Goal: Task Accomplishment & Management: Manage account settings

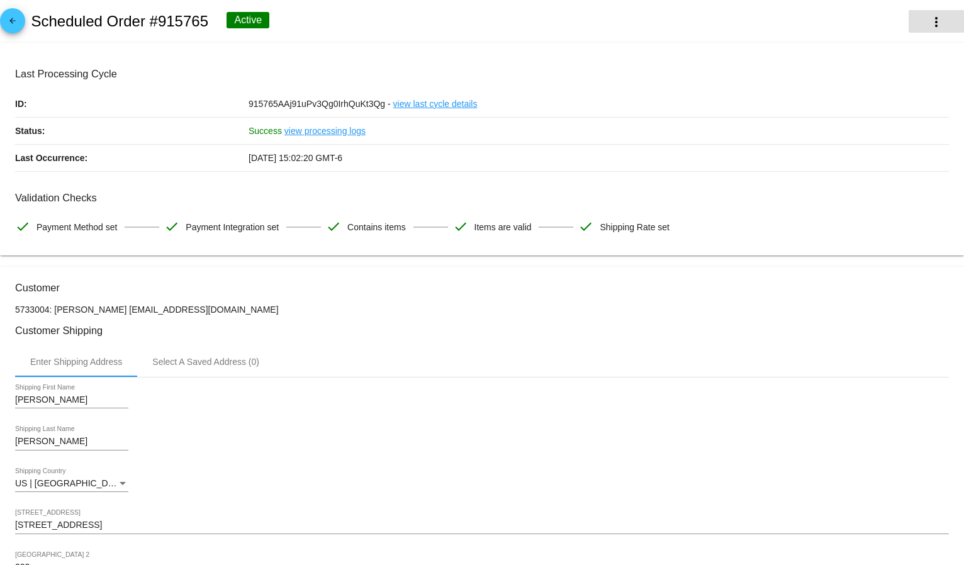
click at [929, 18] on mat-icon "more_vert" at bounding box center [936, 21] width 15 height 15
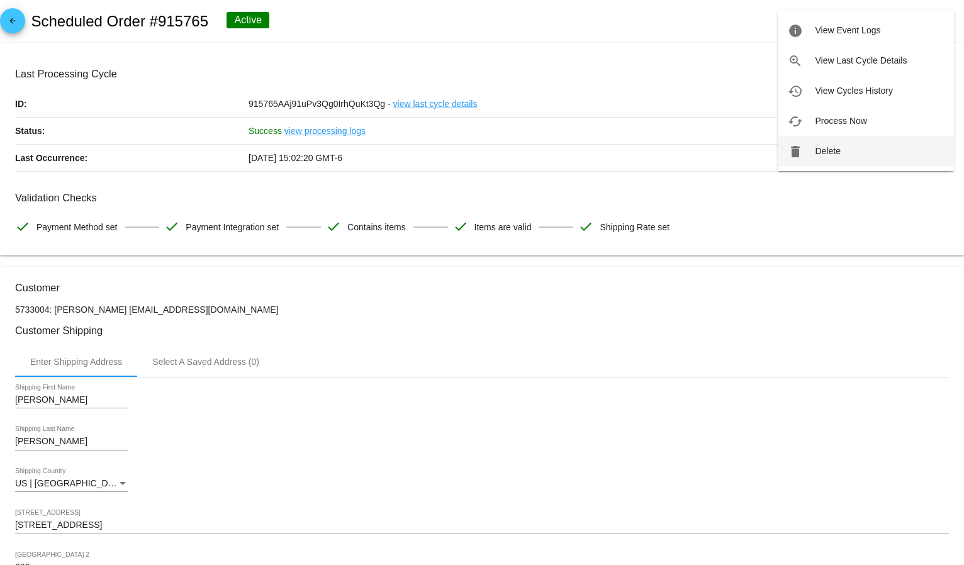
click at [839, 157] on button "delete Delete" at bounding box center [866, 151] width 176 height 30
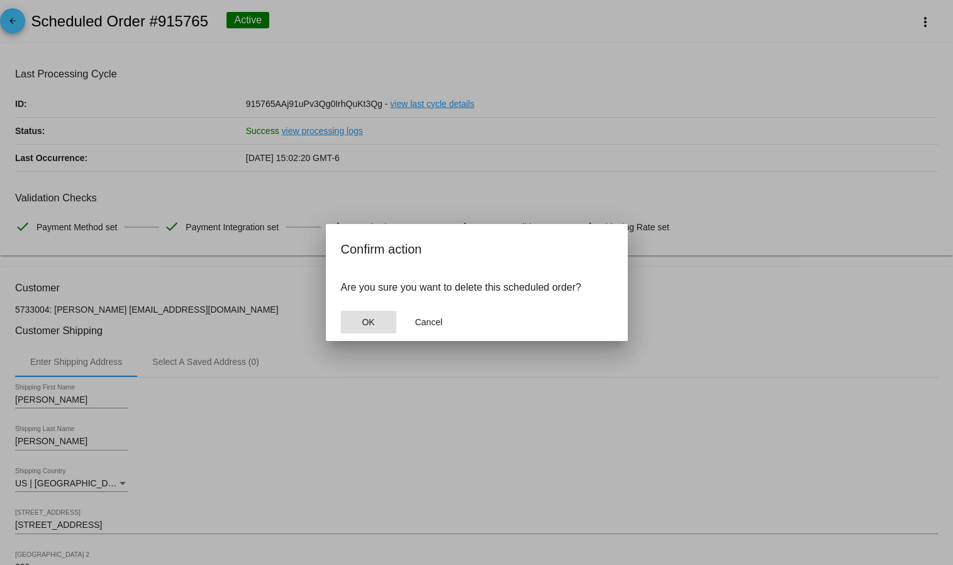
click at [375, 318] on button "OK" at bounding box center [368, 322] width 55 height 23
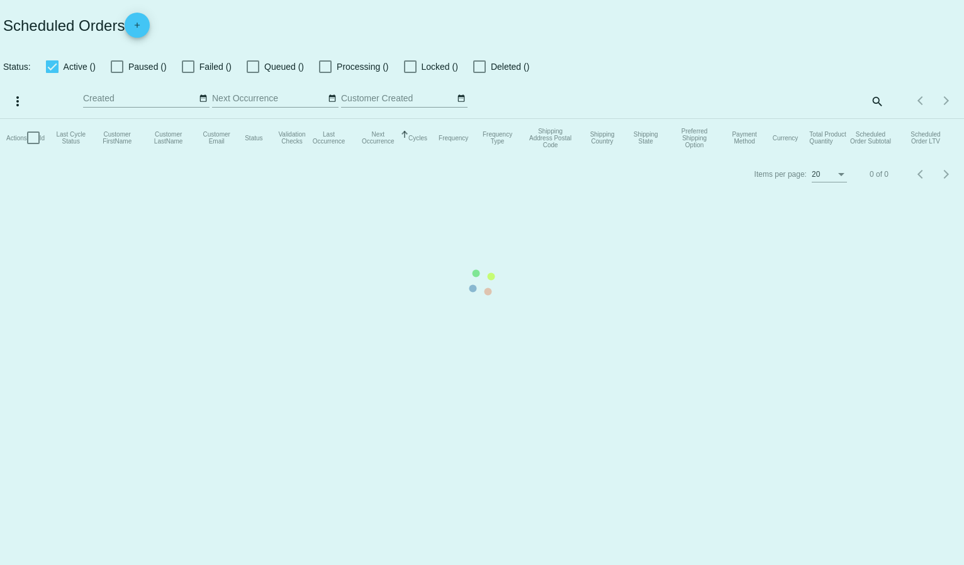
checkbox input "true"
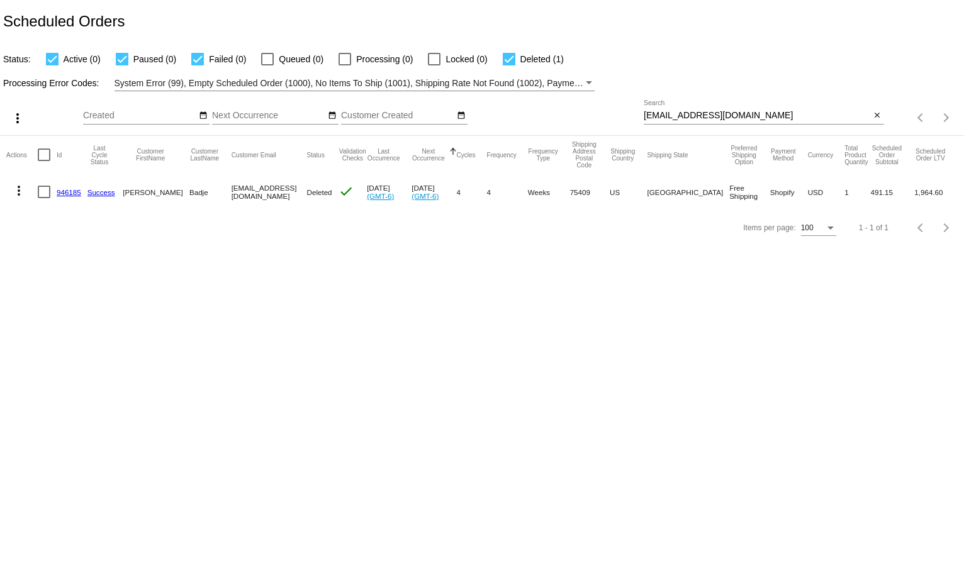
click at [737, 110] on div "[EMAIL_ADDRESS][DOMAIN_NAME] Search" at bounding box center [757, 112] width 227 height 25
click at [736, 110] on div "[EMAIL_ADDRESS][DOMAIN_NAME] Search" at bounding box center [757, 112] width 227 height 25
click at [669, 119] on input "[EMAIL_ADDRESS][DOMAIN_NAME]" at bounding box center [757, 116] width 227 height 10
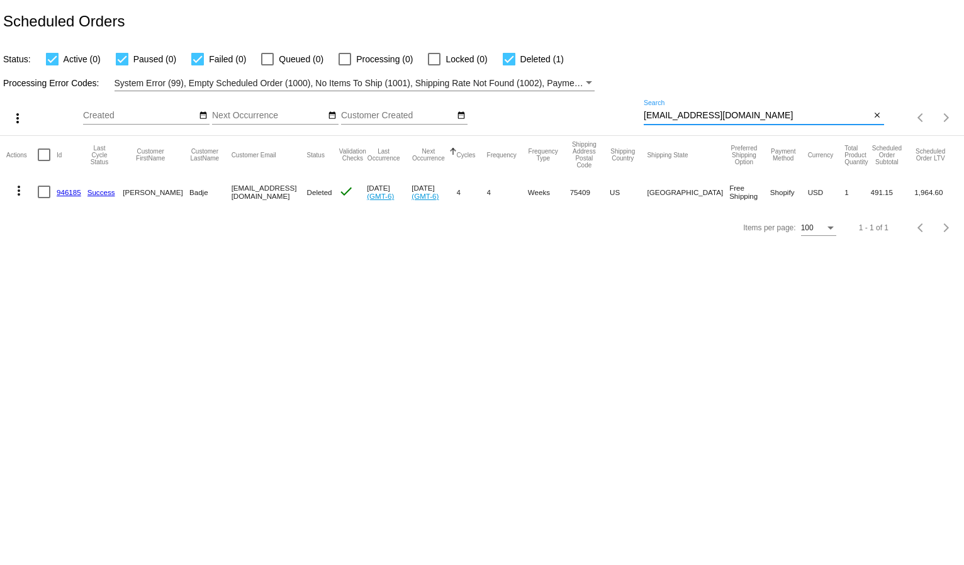
click at [669, 119] on input "[EMAIL_ADDRESS][DOMAIN_NAME]" at bounding box center [757, 116] width 227 height 10
paste input "ashleykrohn84"
type input "[EMAIL_ADDRESS][DOMAIN_NAME]"
click at [708, 50] on div "Status: Active (0) Paused (0) Failed (0) Queued (0) Processing (0) Locked (0) D…" at bounding box center [482, 55] width 964 height 24
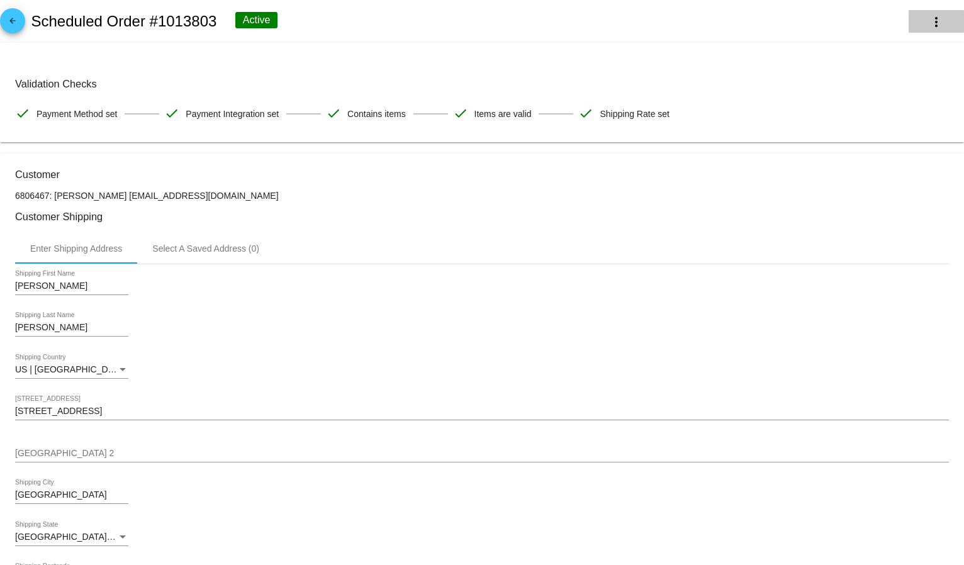
click at [929, 28] on mat-icon "more_vert" at bounding box center [936, 21] width 15 height 15
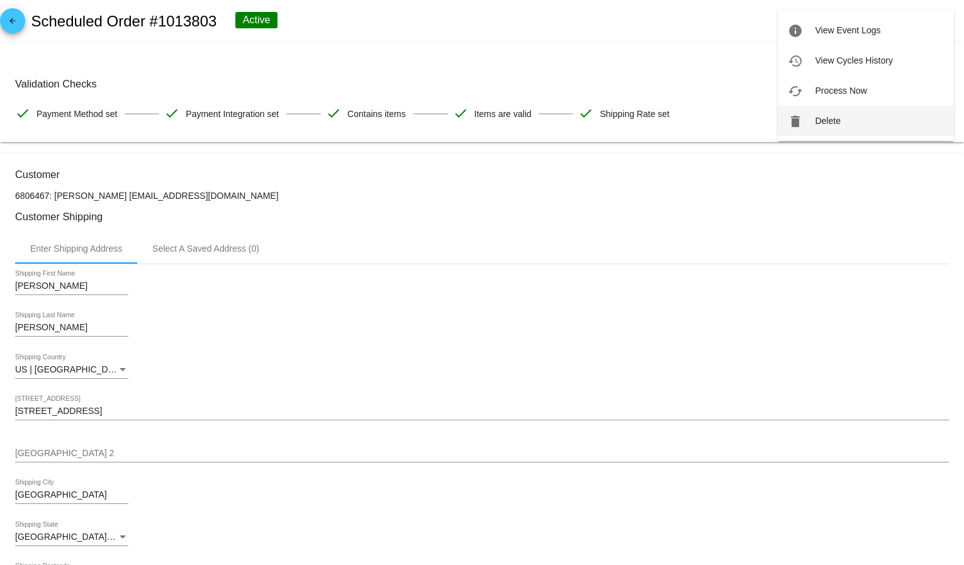
click at [837, 116] on span "Delete" at bounding box center [827, 121] width 25 height 10
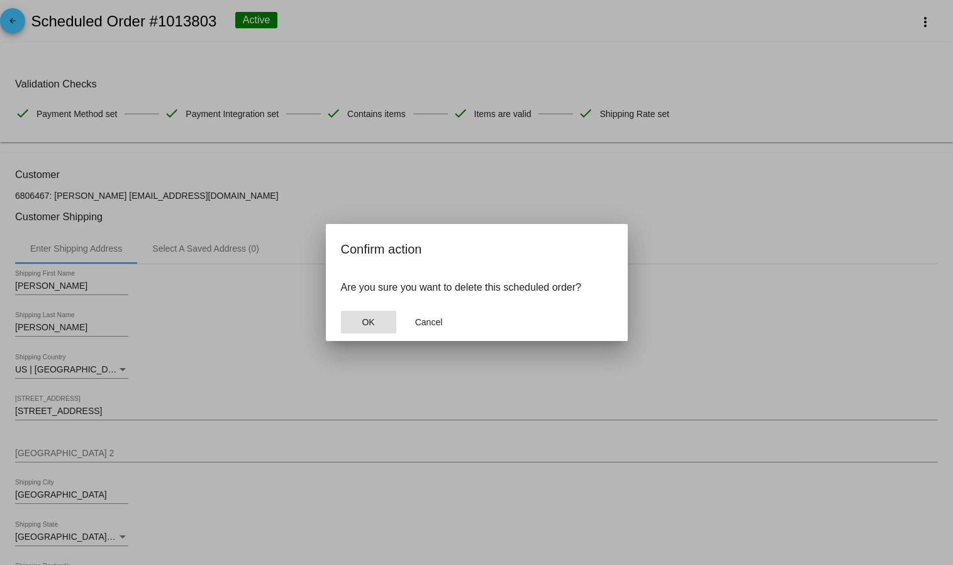
click at [376, 315] on button "OK" at bounding box center [368, 322] width 55 height 23
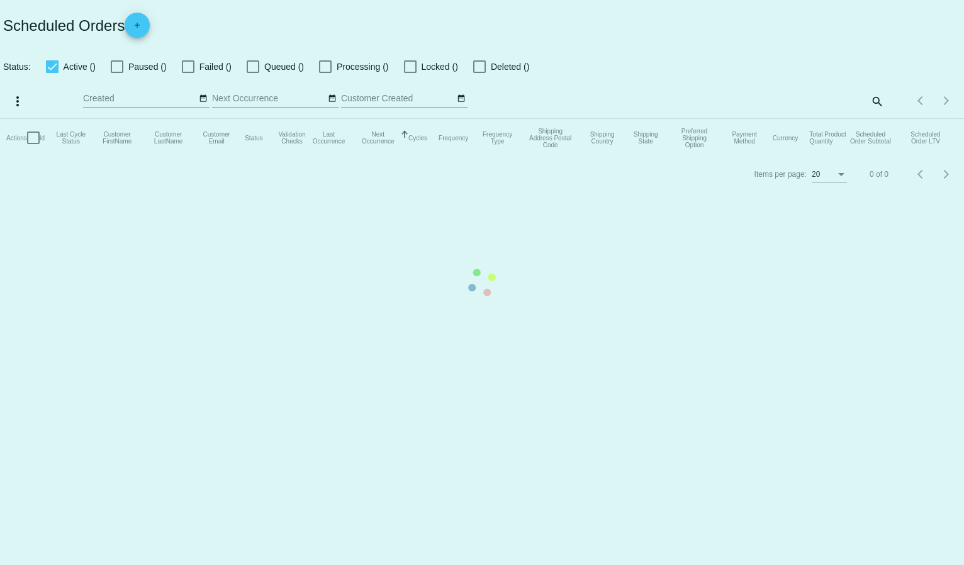
checkbox input "true"
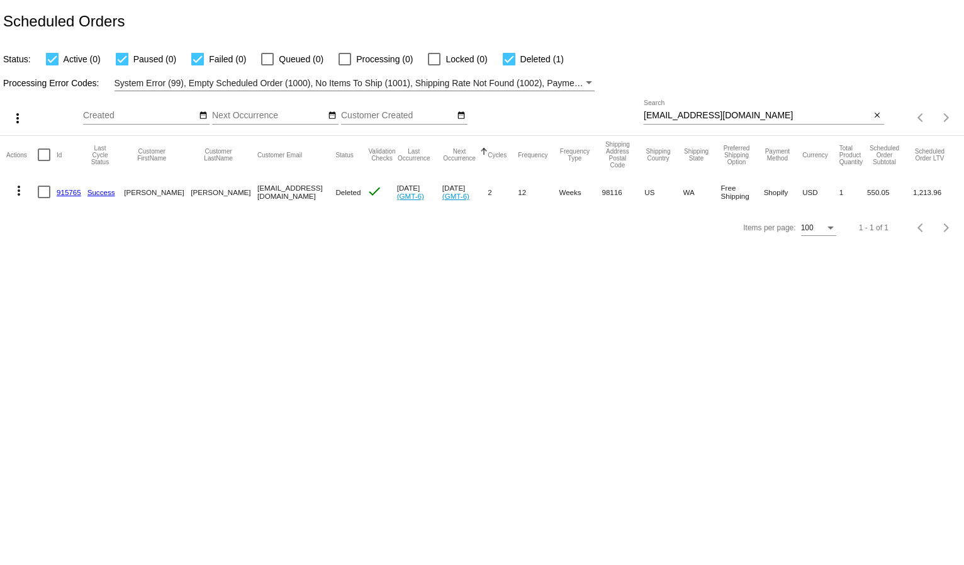
click at [699, 113] on input "[EMAIL_ADDRESS][DOMAIN_NAME]" at bounding box center [757, 116] width 227 height 10
paste input "noltedwin"
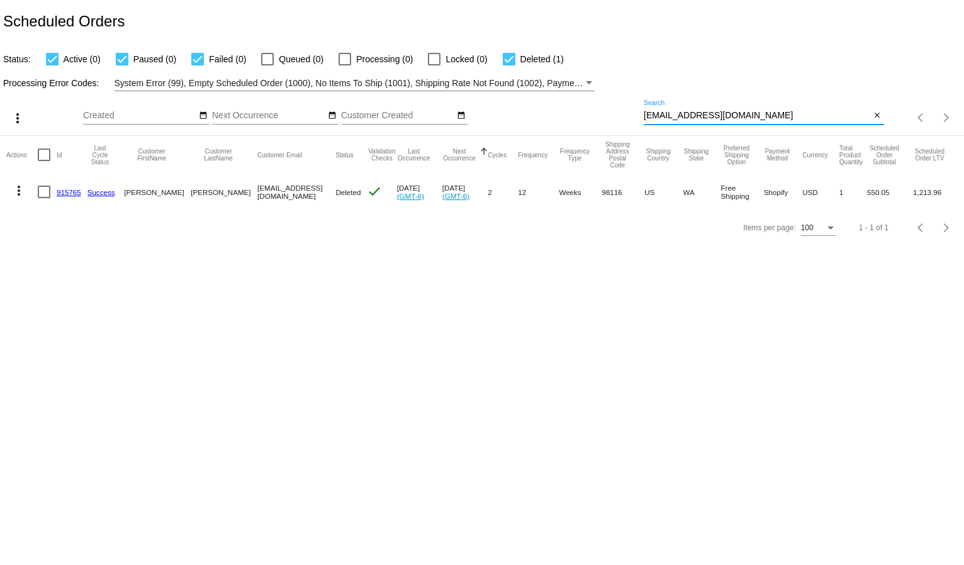
type input "noltedwin@gmail.com"
click at [715, 47] on div "Status: Active (0) Paused (0) Failed (0) Queued (0) Processing (0) Locked (0) D…" at bounding box center [482, 55] width 964 height 24
